Goal: Task Accomplishment & Management: Complete application form

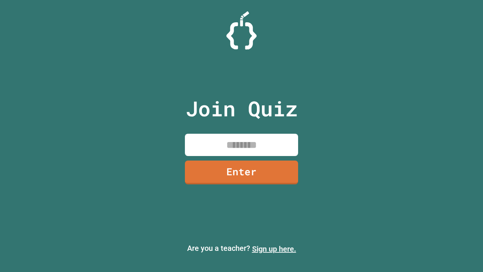
click at [274, 249] on link "Sign up here." at bounding box center [274, 248] width 44 height 9
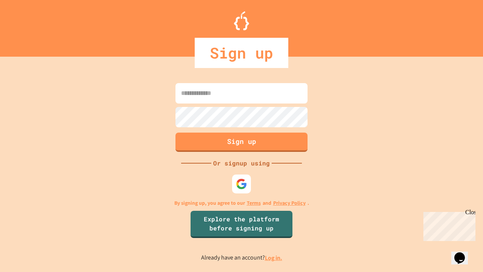
click at [274, 258] on link "Log in." at bounding box center [273, 258] width 17 height 8
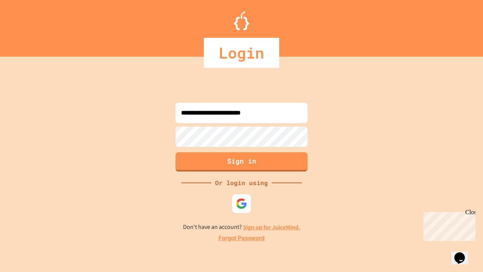
type input "**********"
